Goal: Information Seeking & Learning: Compare options

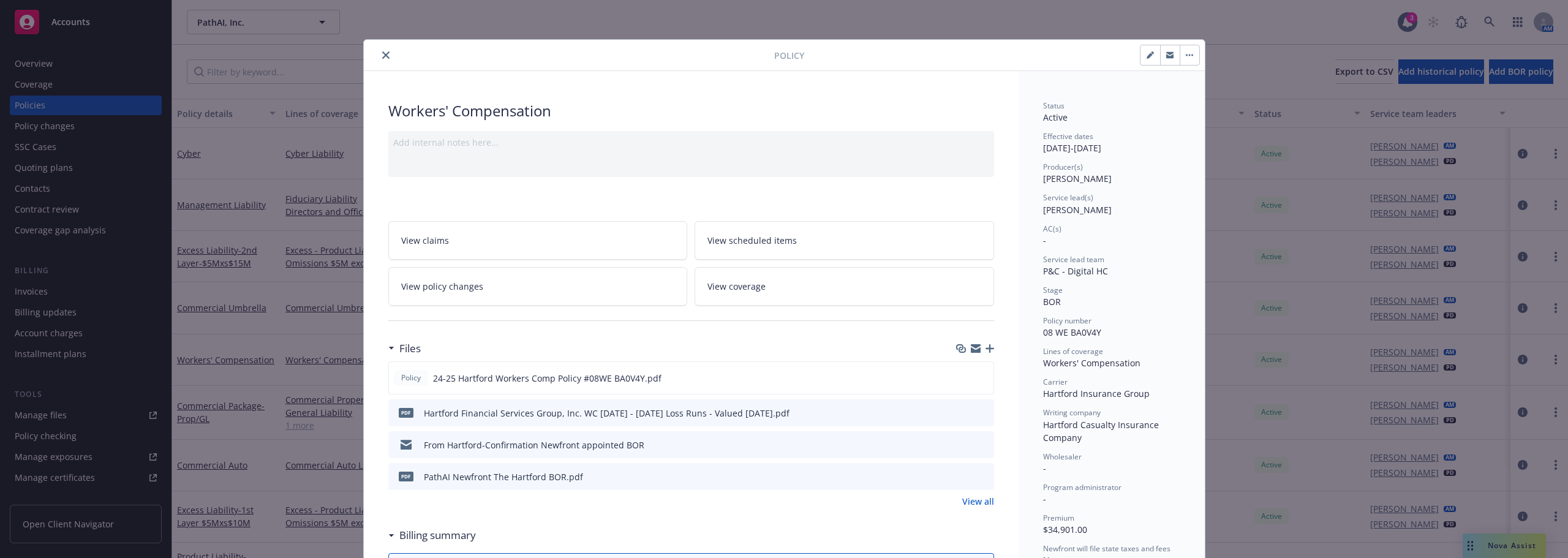
click at [383, 44] on div "Policy" at bounding box center [784, 55] width 841 height 31
click at [378, 60] on button "close" at bounding box center [385, 55] width 14 height 14
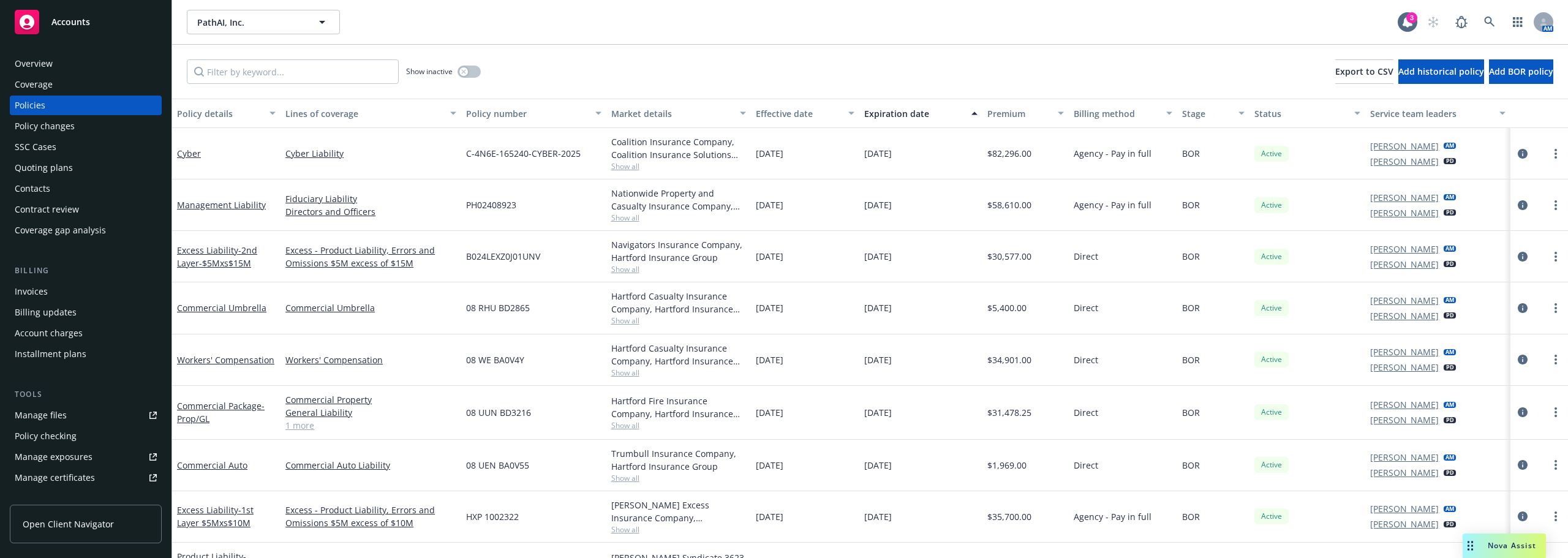
click at [1512, 537] on div "Nova Assist" at bounding box center [1504, 545] width 83 height 25
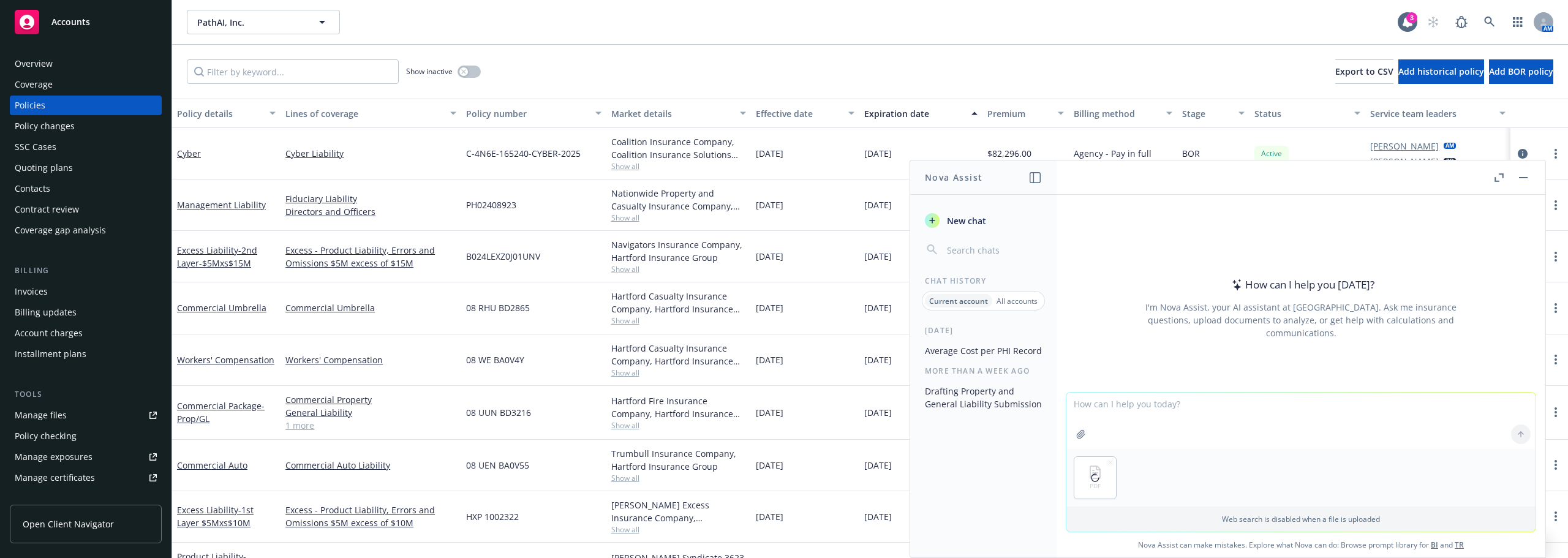
click at [1125, 406] on textarea at bounding box center [1301, 420] width 469 height 56
type textarea "Is this policy good? How does it compare to the [PERSON_NAME] policy?"
click at [82, 71] on div "Overview" at bounding box center [85, 64] width 142 height 20
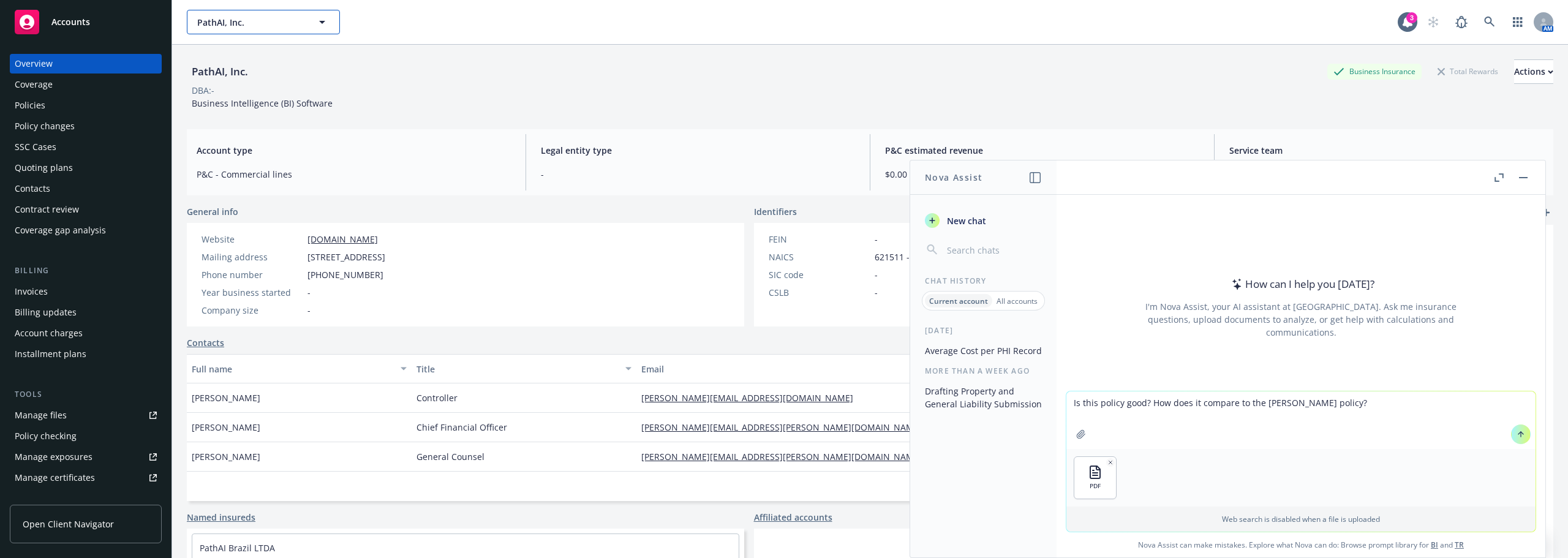
click at [238, 30] on button "PathAI, Inc." at bounding box center [263, 21] width 153 height 25
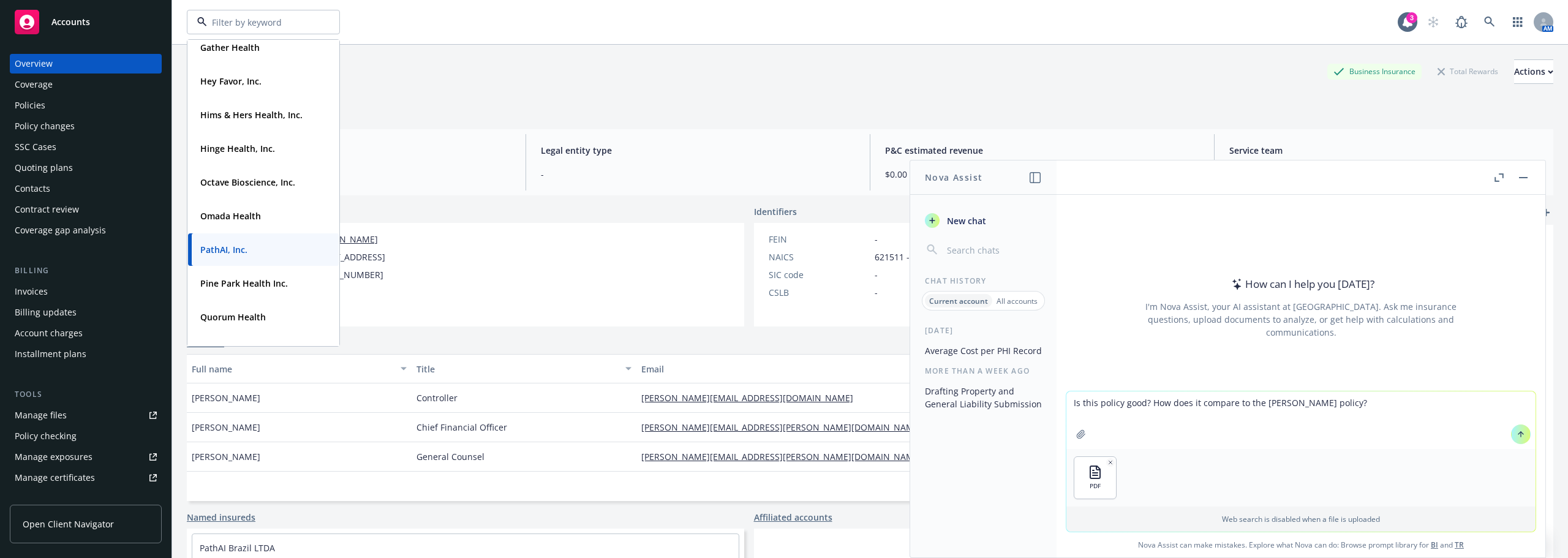
scroll to position [306, 0]
click at [269, 147] on strong "Hinge Health, Inc." at bounding box center [238, 146] width 75 height 12
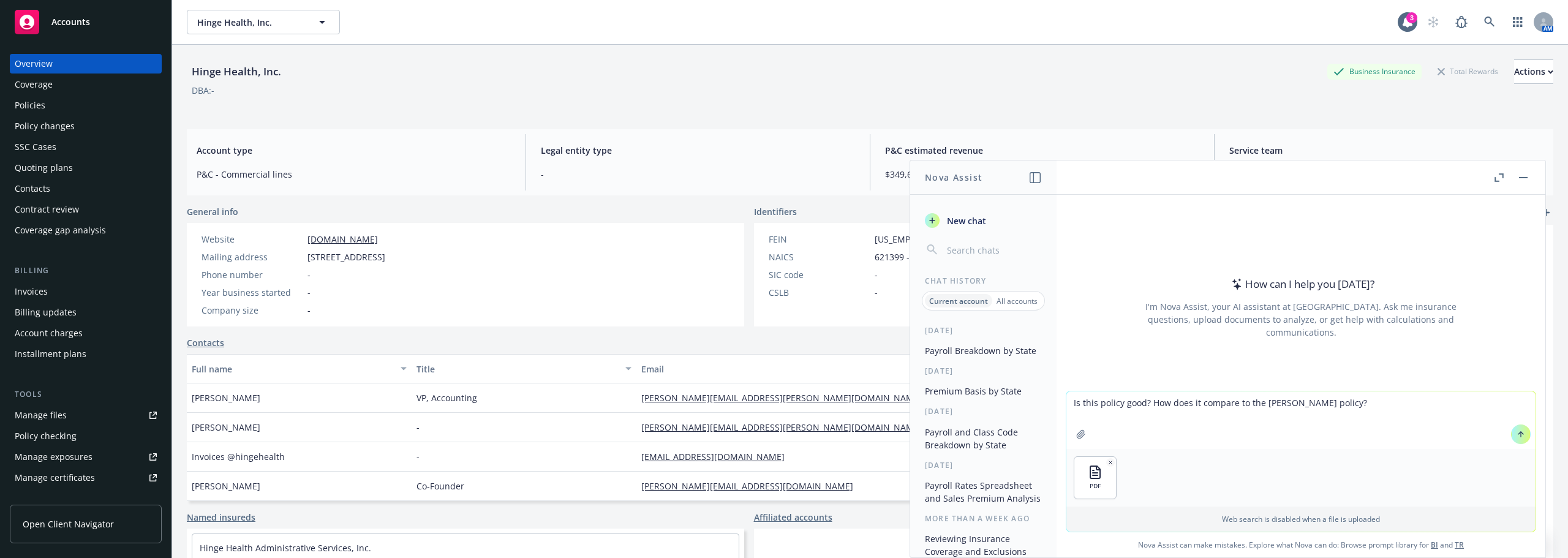
click at [79, 100] on div "Policies" at bounding box center [85, 105] width 142 height 20
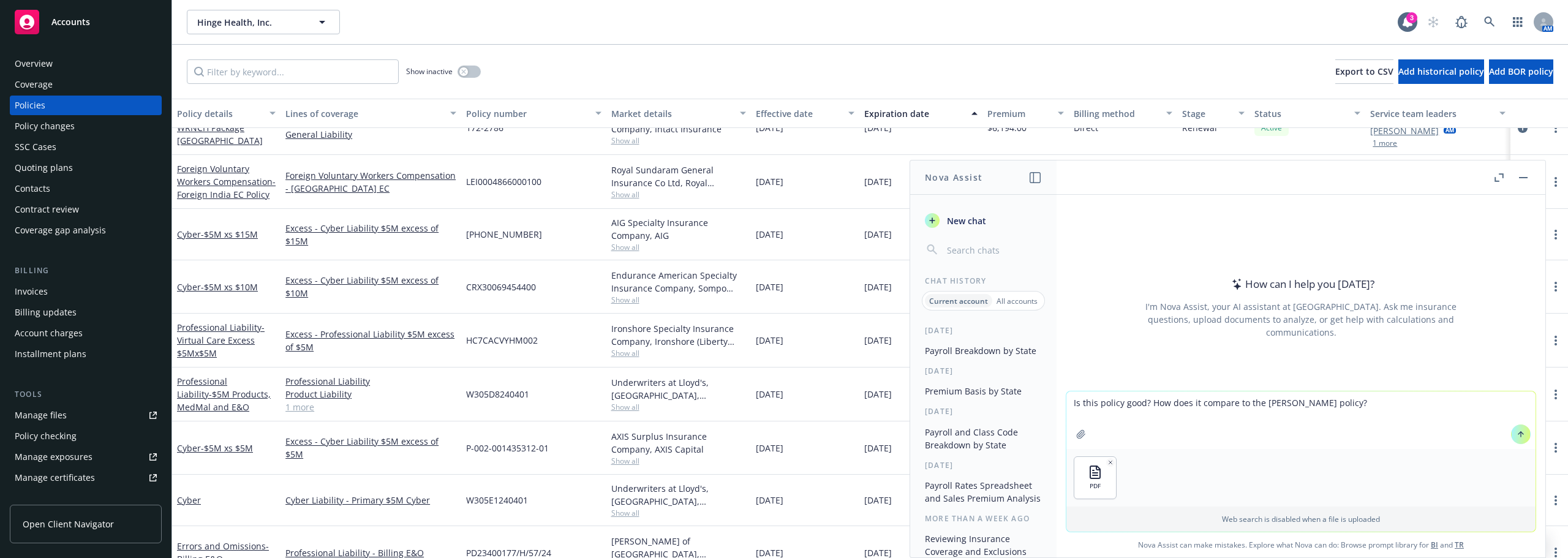
scroll to position [428, 0]
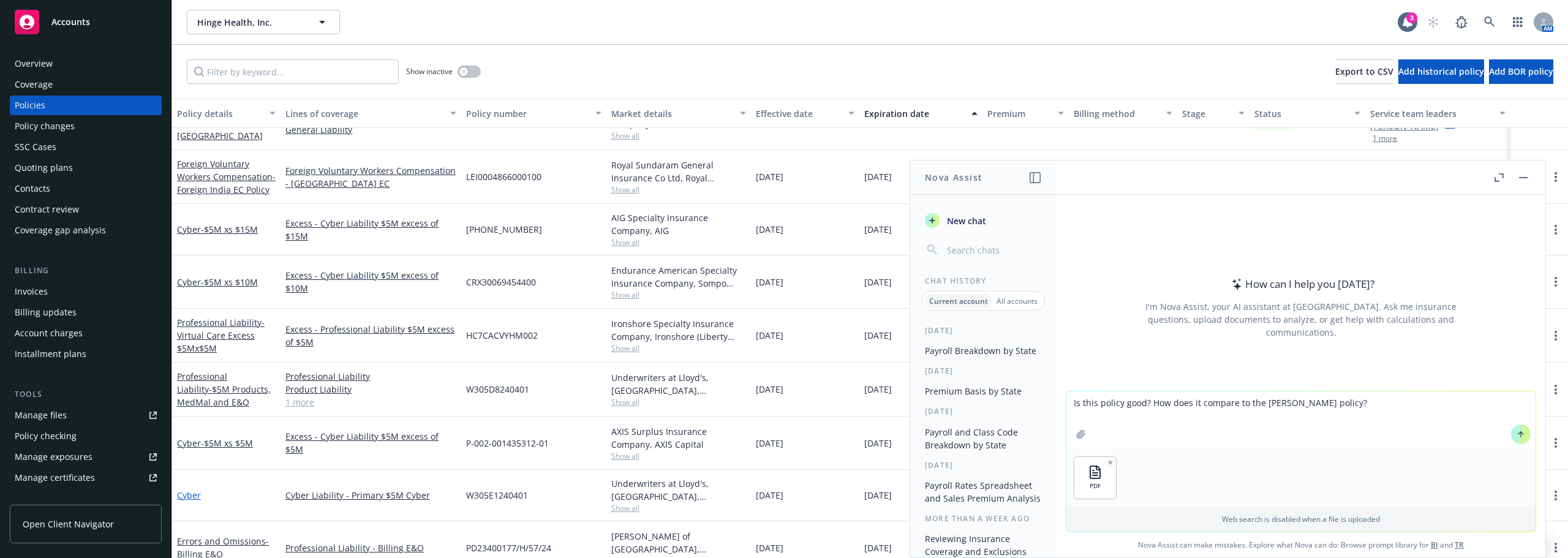
click at [191, 497] on link "Cyber" at bounding box center [189, 495] width 24 height 12
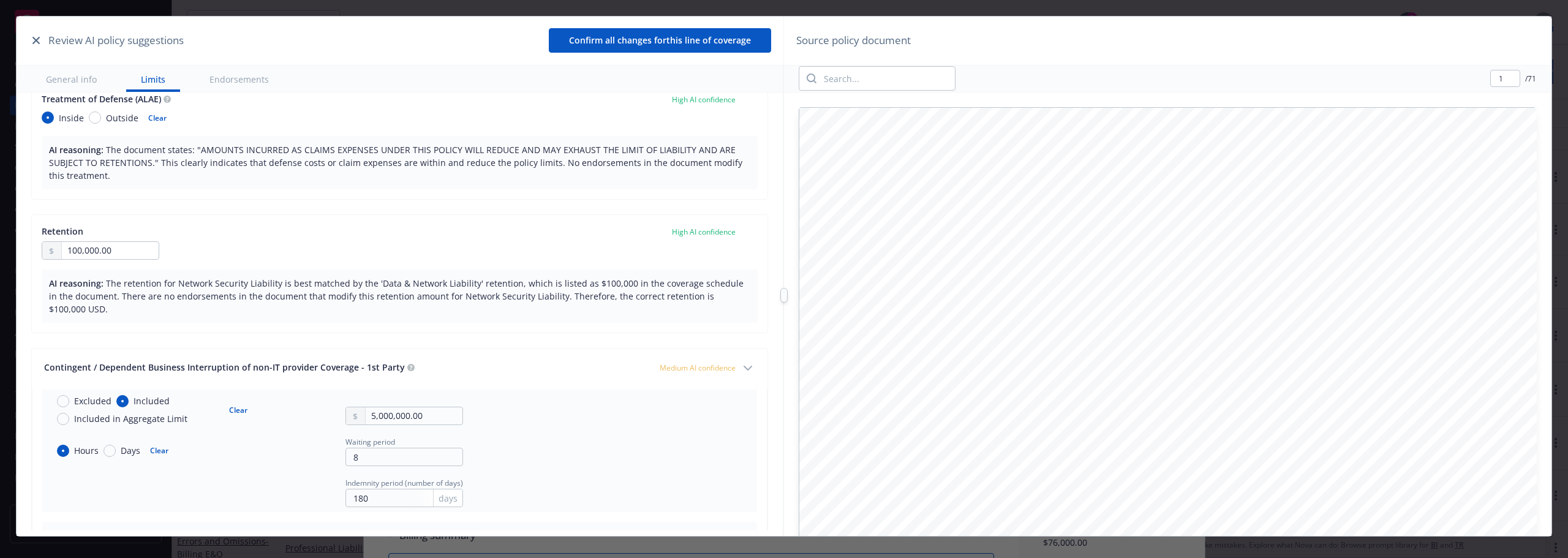
type textarea "x"
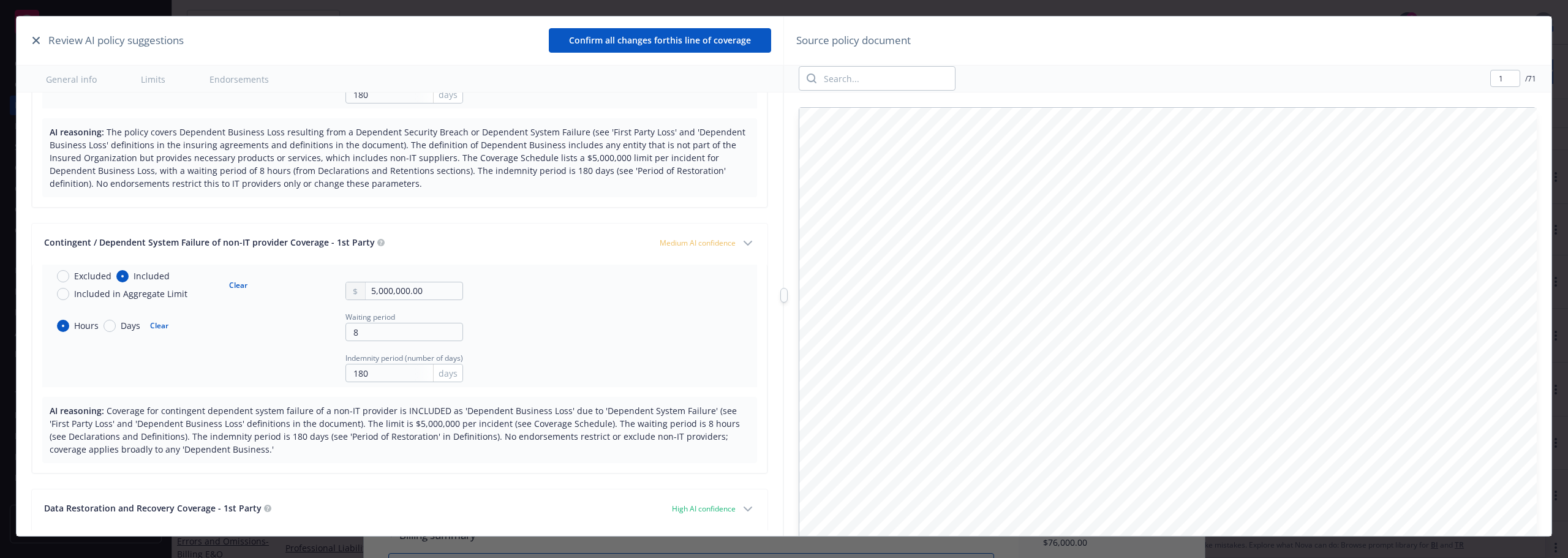
scroll to position [1041, 0]
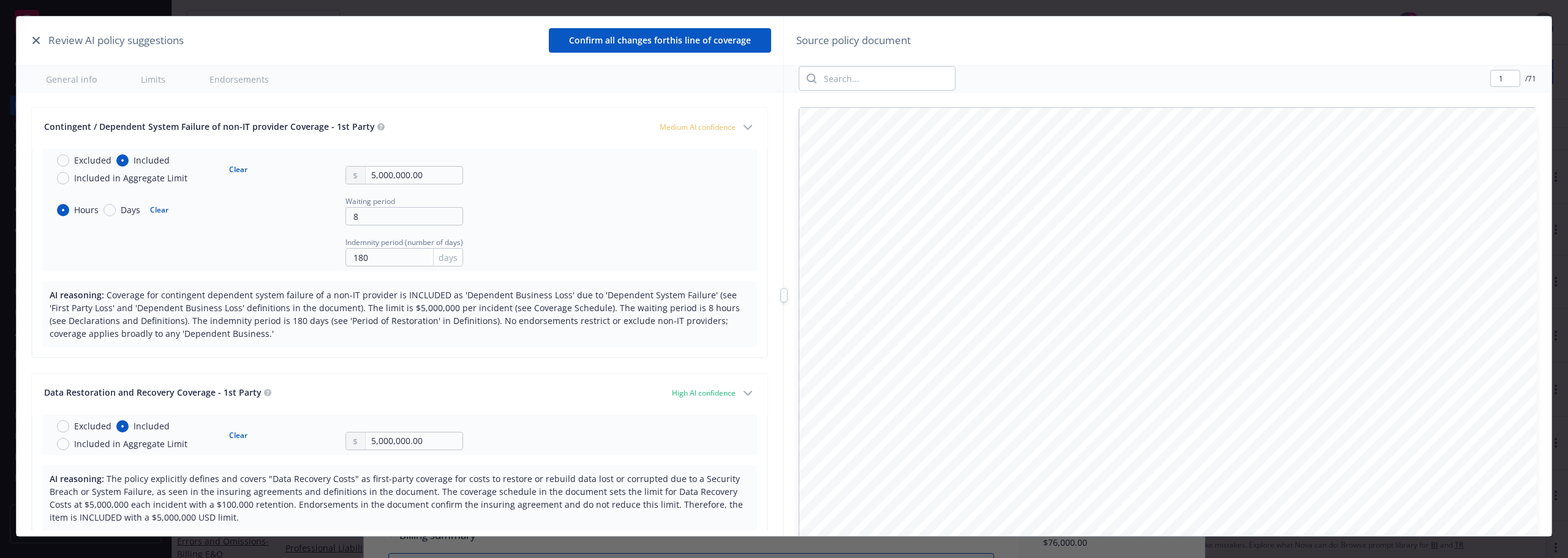
click at [621, 41] on button "Confirm all changes for this line of coverage" at bounding box center [660, 40] width 223 height 25
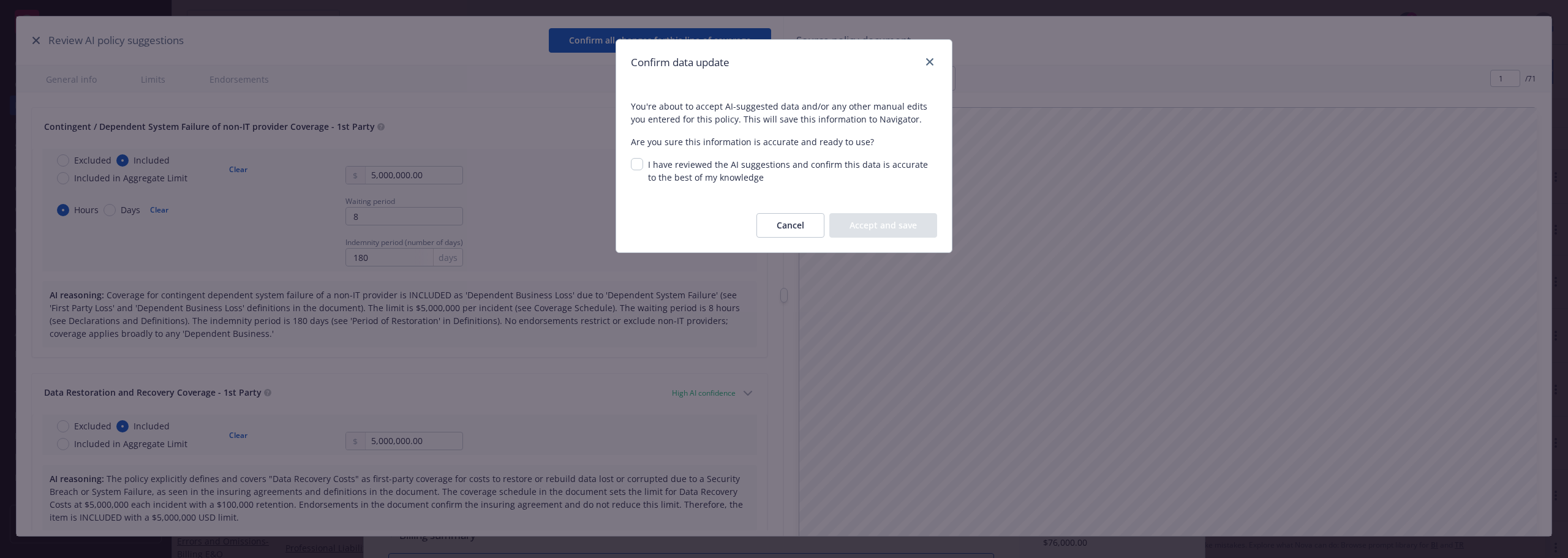
click at [707, 173] on span "I have reviewed the AI suggestions and confirm this data is accurate to the bes…" at bounding box center [788, 171] width 280 height 25
click at [643, 170] on input "I have reviewed the AI suggestions and confirm this data is accurate to the bes…" at bounding box center [637, 164] width 12 height 12
checkbox input "true"
click at [892, 228] on button "Accept and save" at bounding box center [883, 225] width 108 height 25
type textarea "x"
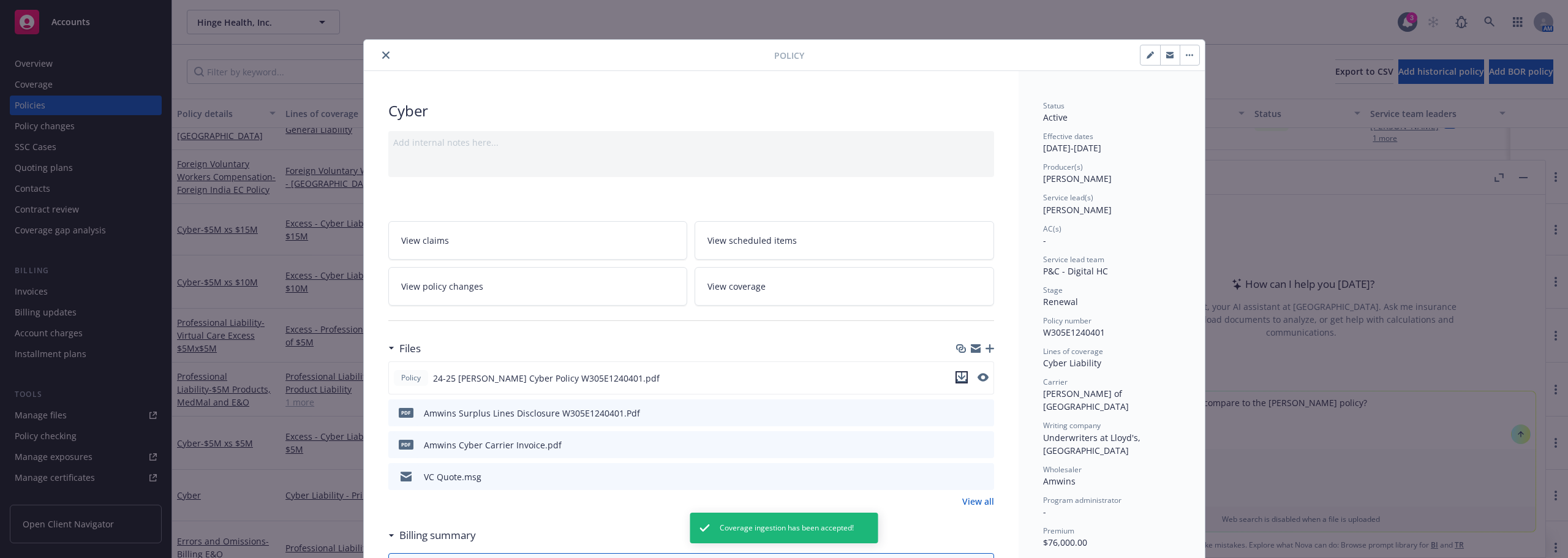
click at [957, 376] on icon "download file" at bounding box center [962, 378] width 10 height 10
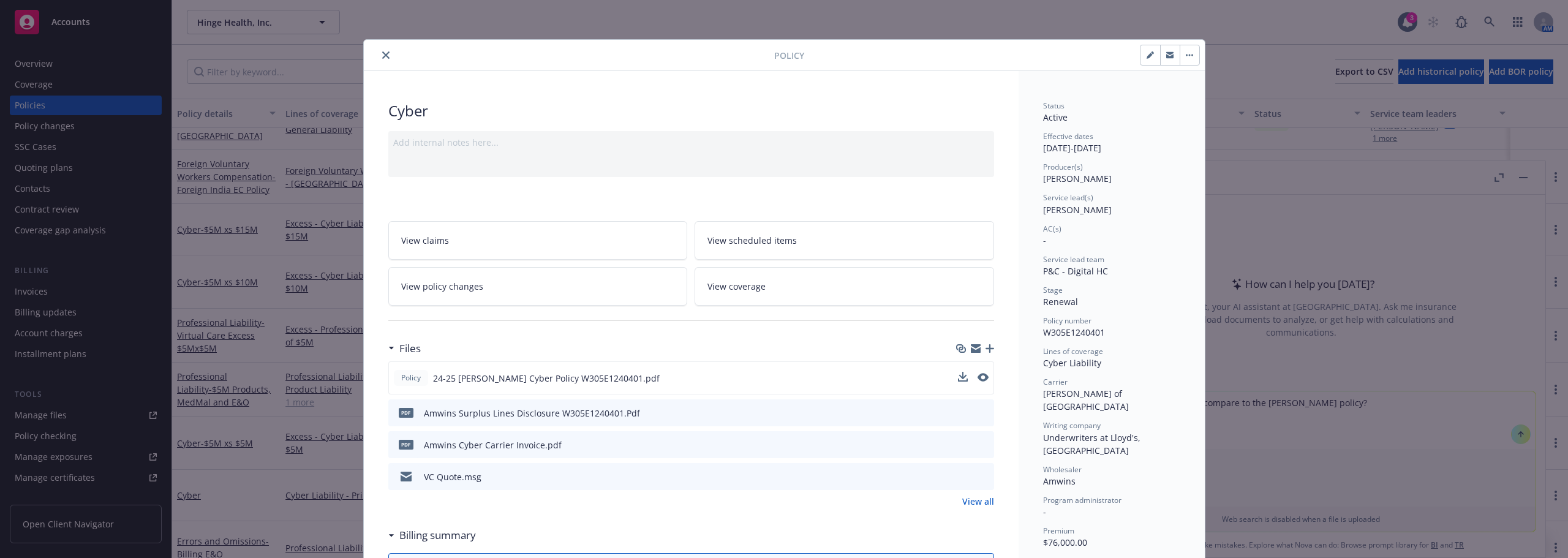
click at [382, 52] on icon "close" at bounding box center [385, 55] width 7 height 7
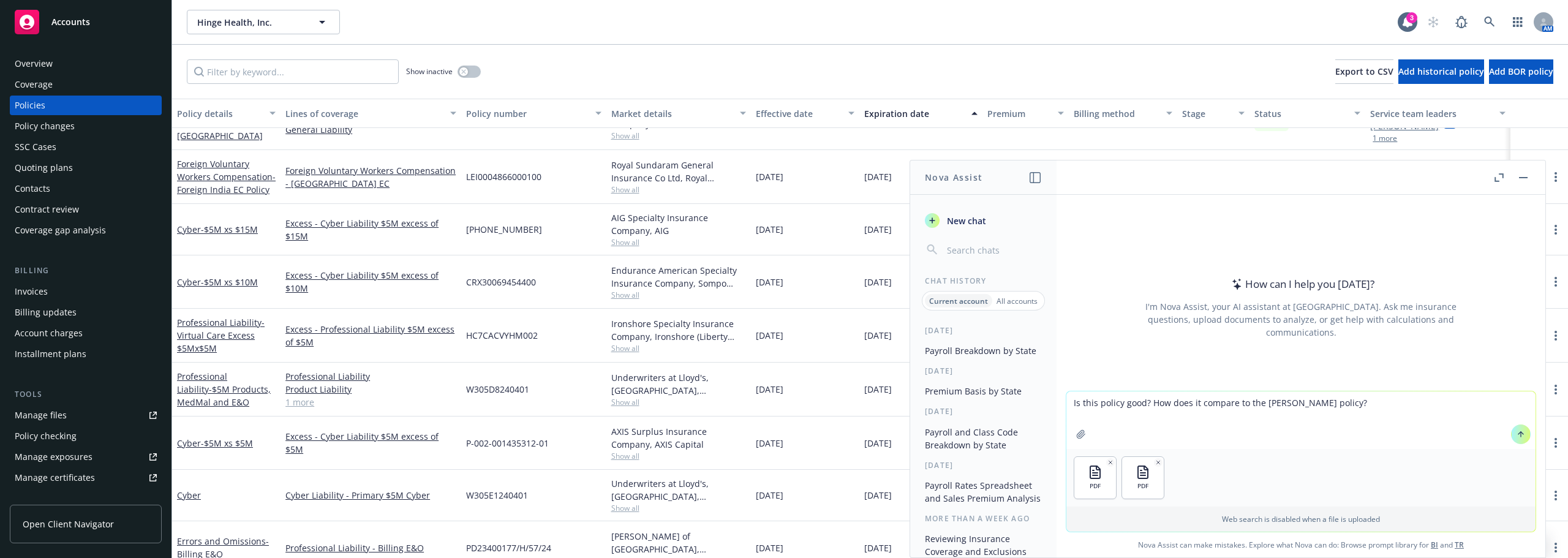
click at [1511, 436] on button at bounding box center [1520, 434] width 20 height 20
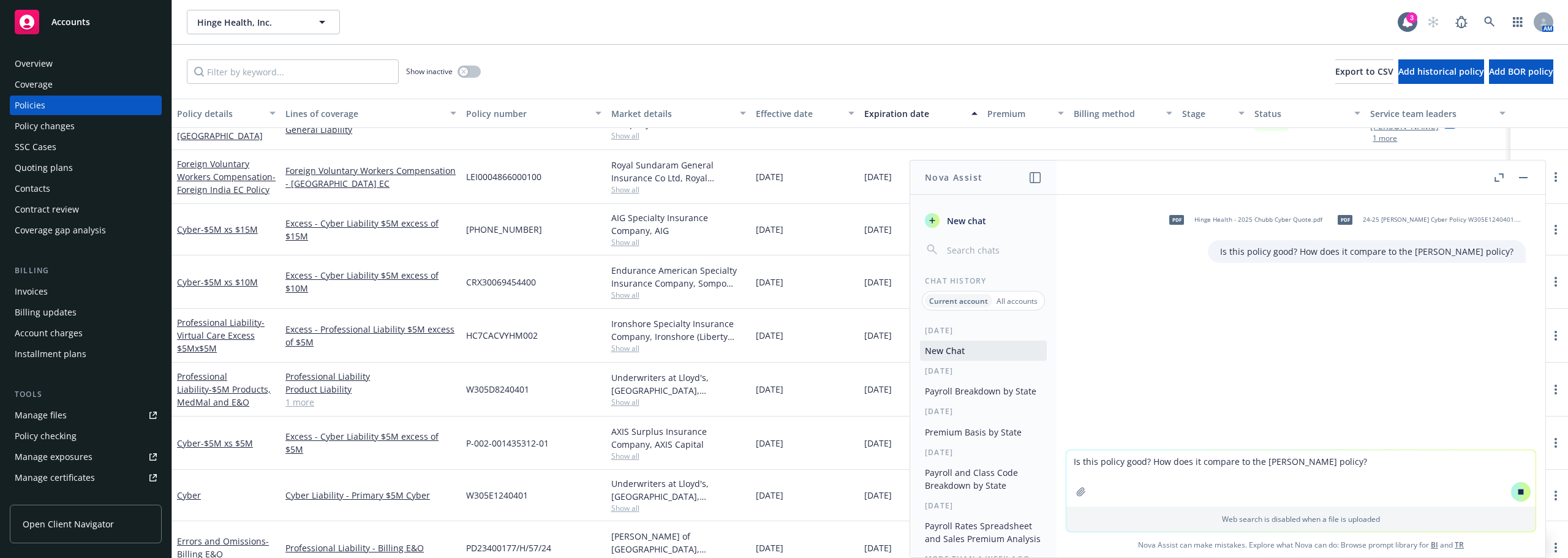
click at [1284, 455] on textarea "Is this policy good? How does it compare to the [PERSON_NAME] policy?" at bounding box center [1301, 478] width 469 height 56
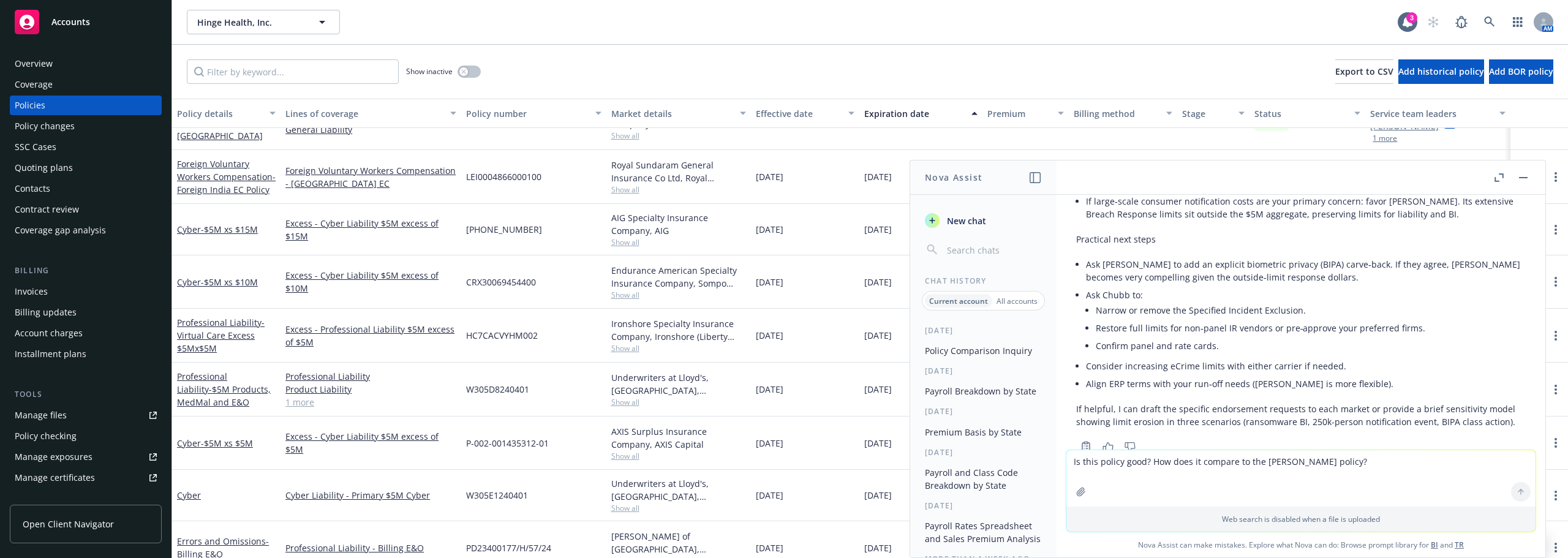
scroll to position [981, 0]
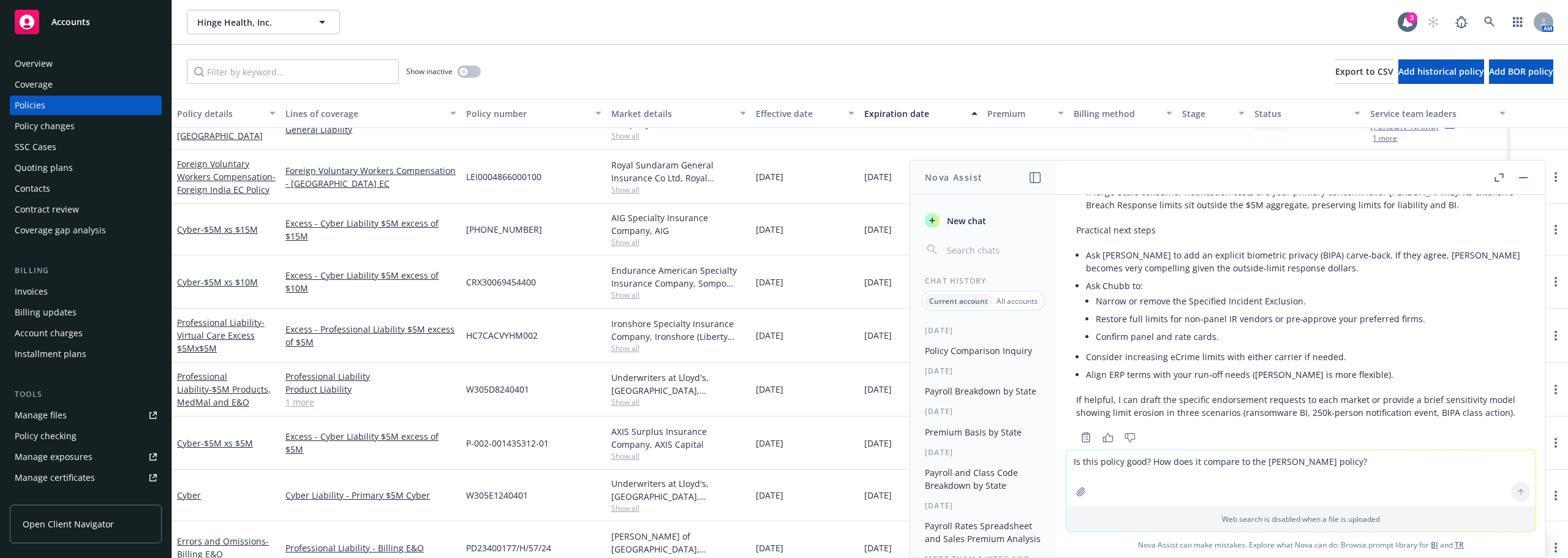
click at [1188, 366] on li "Align ERP terms with your run‑off needs ([PERSON_NAME] is more flexible)." at bounding box center [1305, 374] width 439 height 17
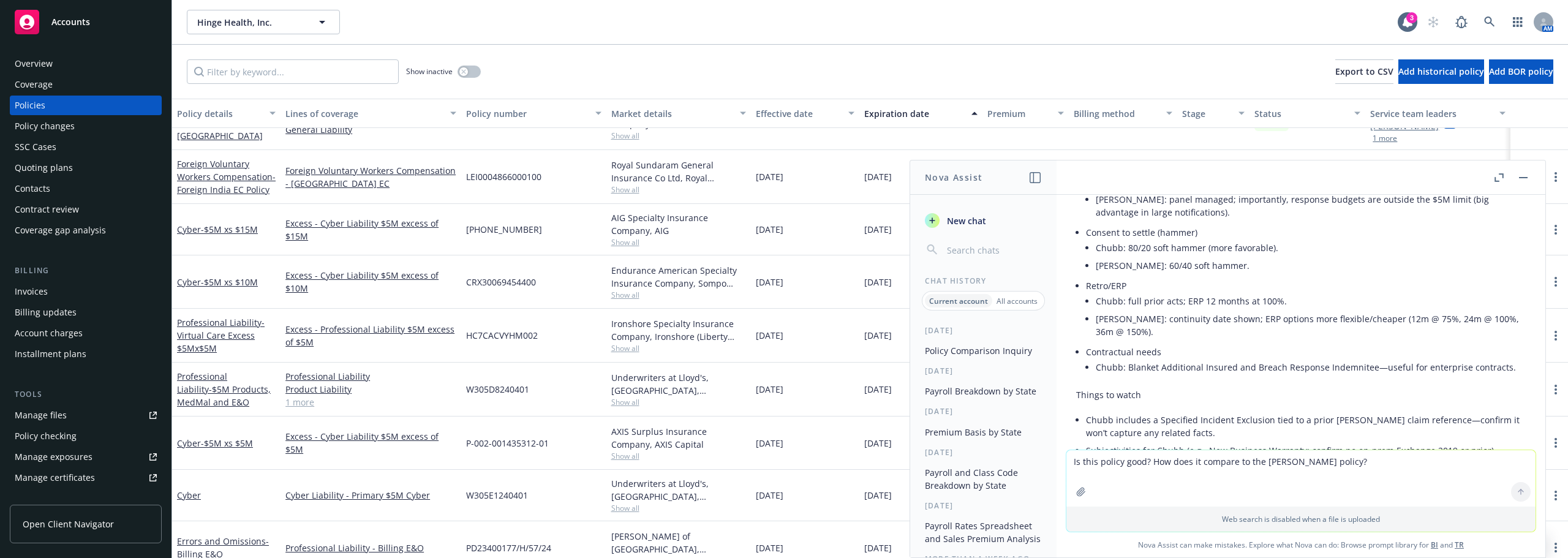
scroll to position [613, 0]
